Goal: Task Accomplishment & Management: Manage account settings

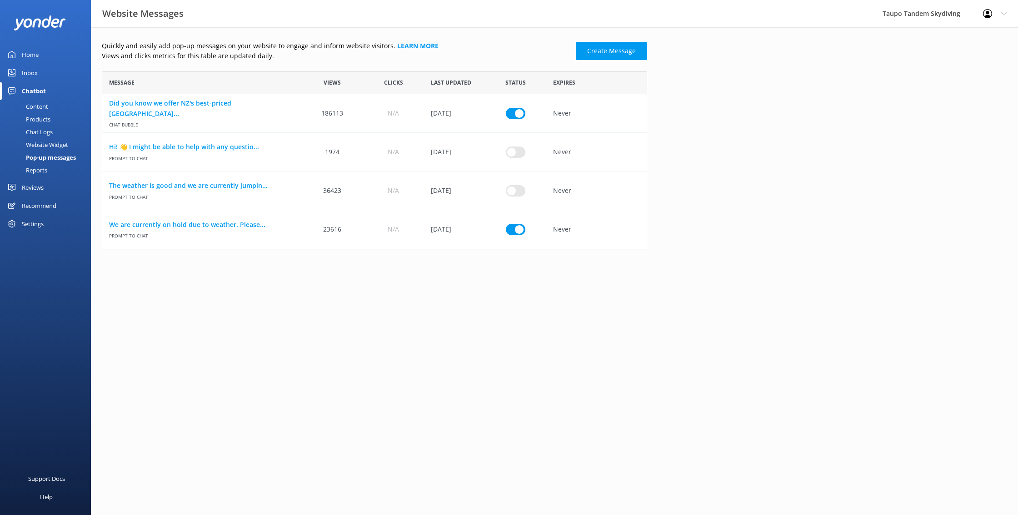
scroll to position [178, 545]
click at [40, 136] on div "Chat Logs" at bounding box center [28, 131] width 47 height 13
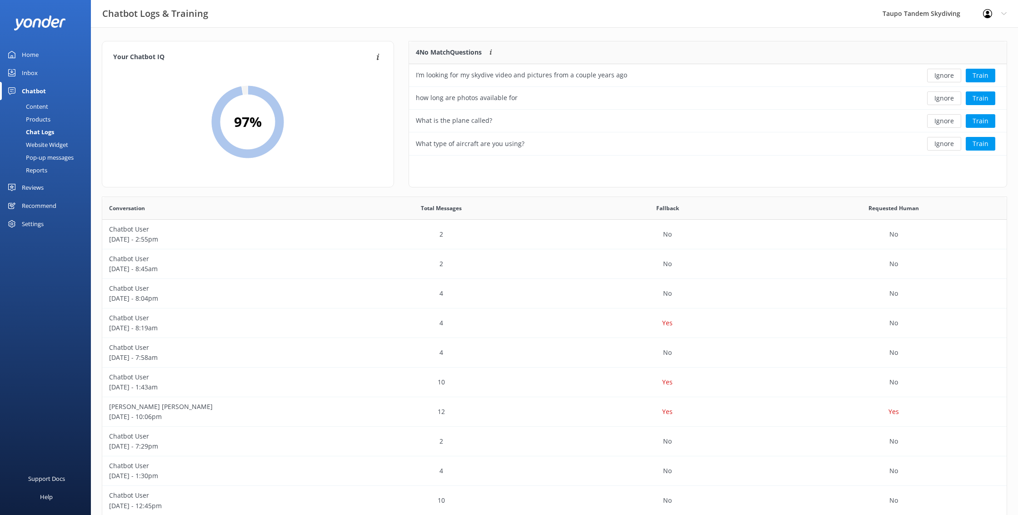
click at [43, 109] on div "Content" at bounding box center [26, 106] width 43 height 13
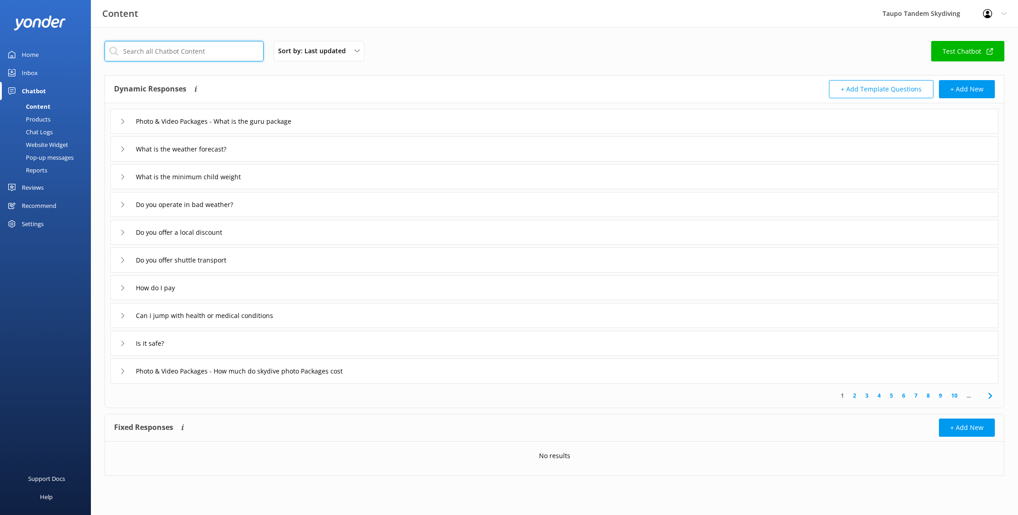
click at [193, 52] on input "text" at bounding box center [184, 51] width 159 height 20
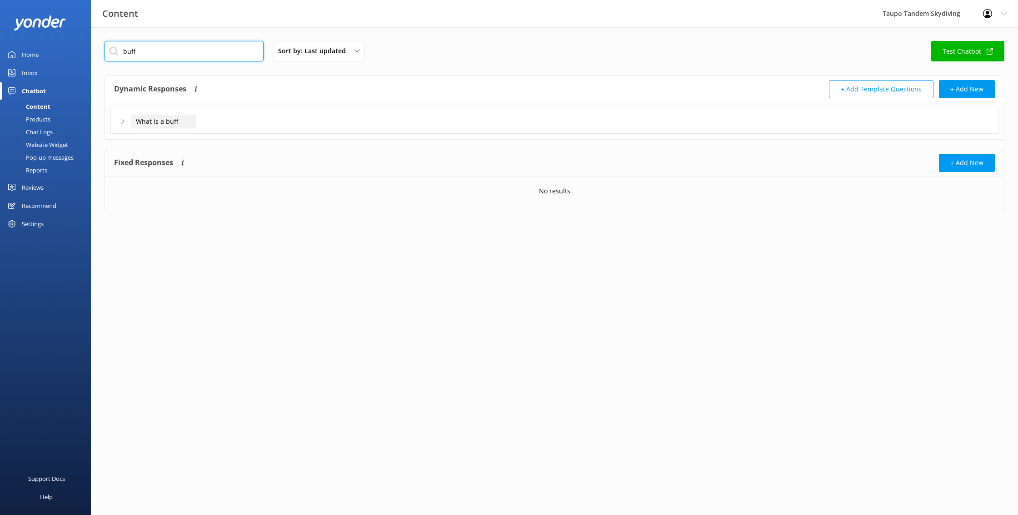
type input "buff"
click at [158, 120] on input "What is a buff" at bounding box center [163, 122] width 65 height 14
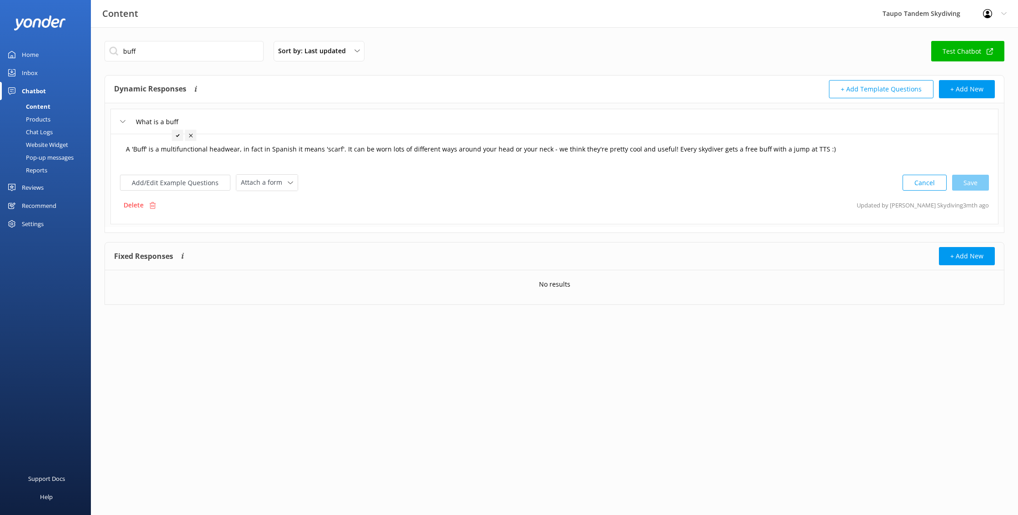
click at [236, 150] on textarea "A 'Buff' is a multifunctional headwear, in fact in Spanish it means 'scarf'. It…" at bounding box center [554, 154] width 867 height 28
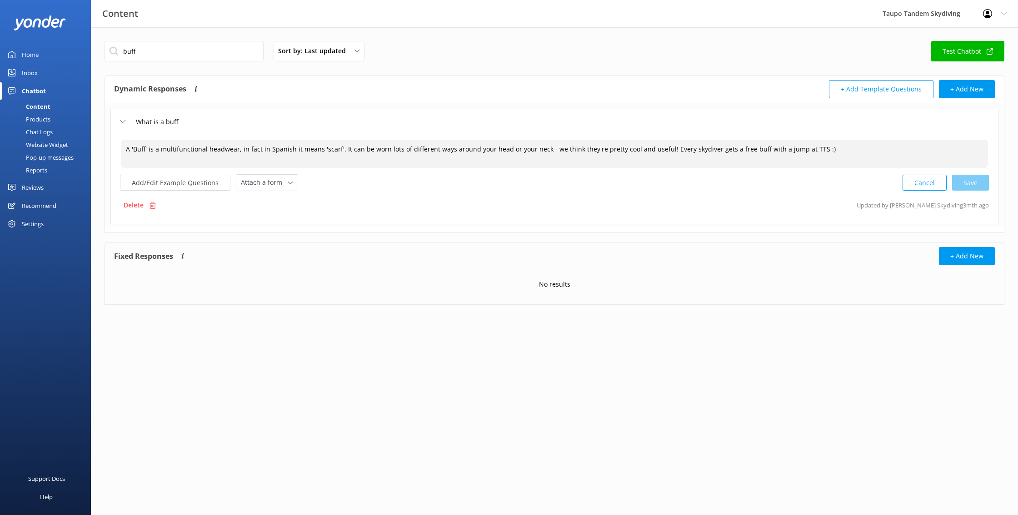
drag, startPoint x: 126, startPoint y: 147, endPoint x: 235, endPoint y: 146, distance: 109.1
click at [235, 146] on textarea "A 'Buff' is a multifunctional headwear, in fact in Spanish it means 'scarf'. It…" at bounding box center [554, 154] width 867 height 28
click at [205, 145] on textarea "A 'Buff' is a multifunctional headwear, in fact in Spanish it means 'scarf'. It…" at bounding box center [554, 154] width 867 height 28
